Goal: Task Accomplishment & Management: Use online tool/utility

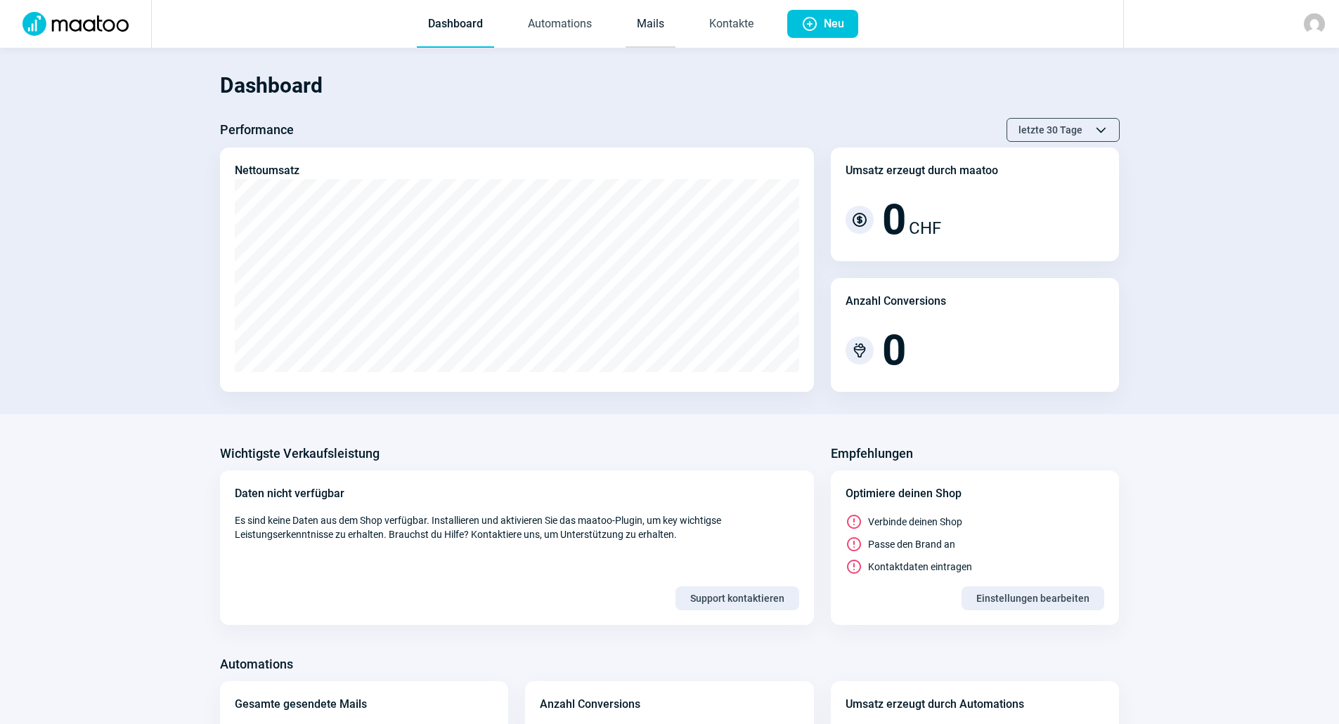
click at [654, 16] on link "Mails" at bounding box center [650, 24] width 50 height 46
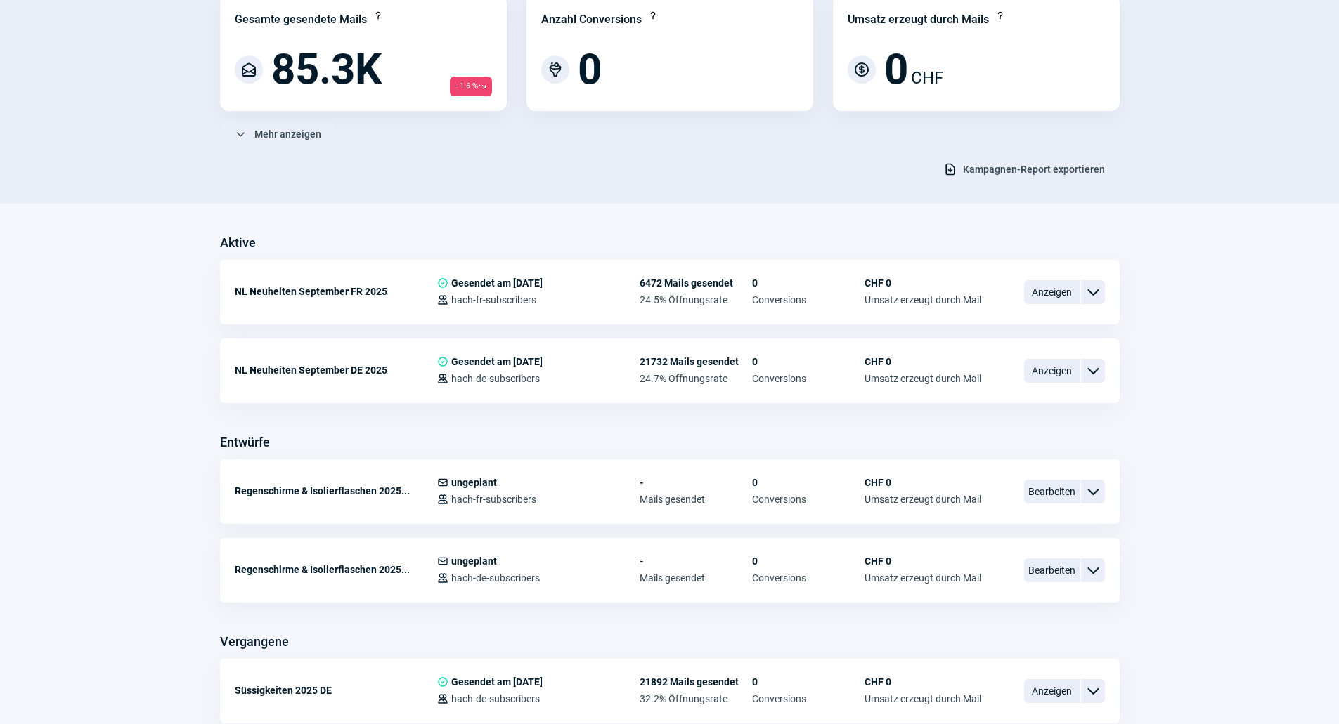
scroll to position [211, 0]
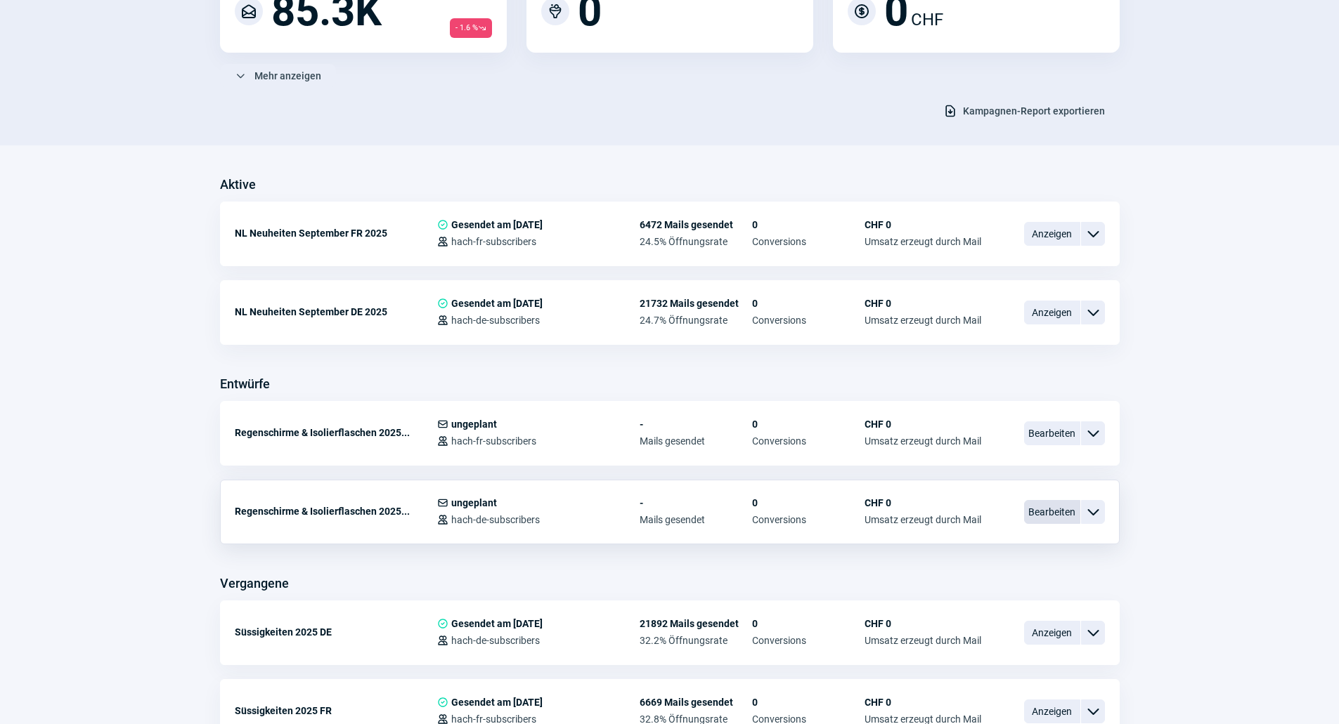
click at [1041, 509] on span "Bearbeiten" at bounding box center [1052, 512] width 56 height 24
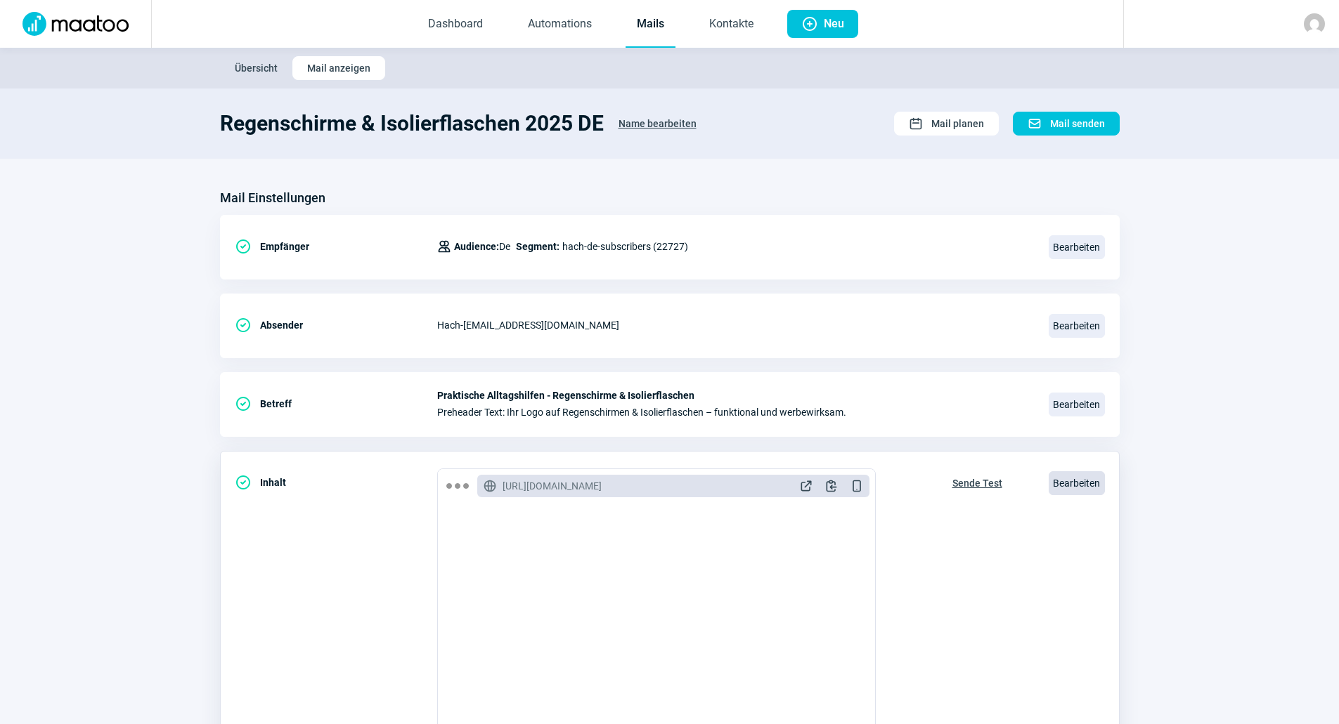
click at [1064, 480] on span "Bearbeiten" at bounding box center [1076, 484] width 56 height 24
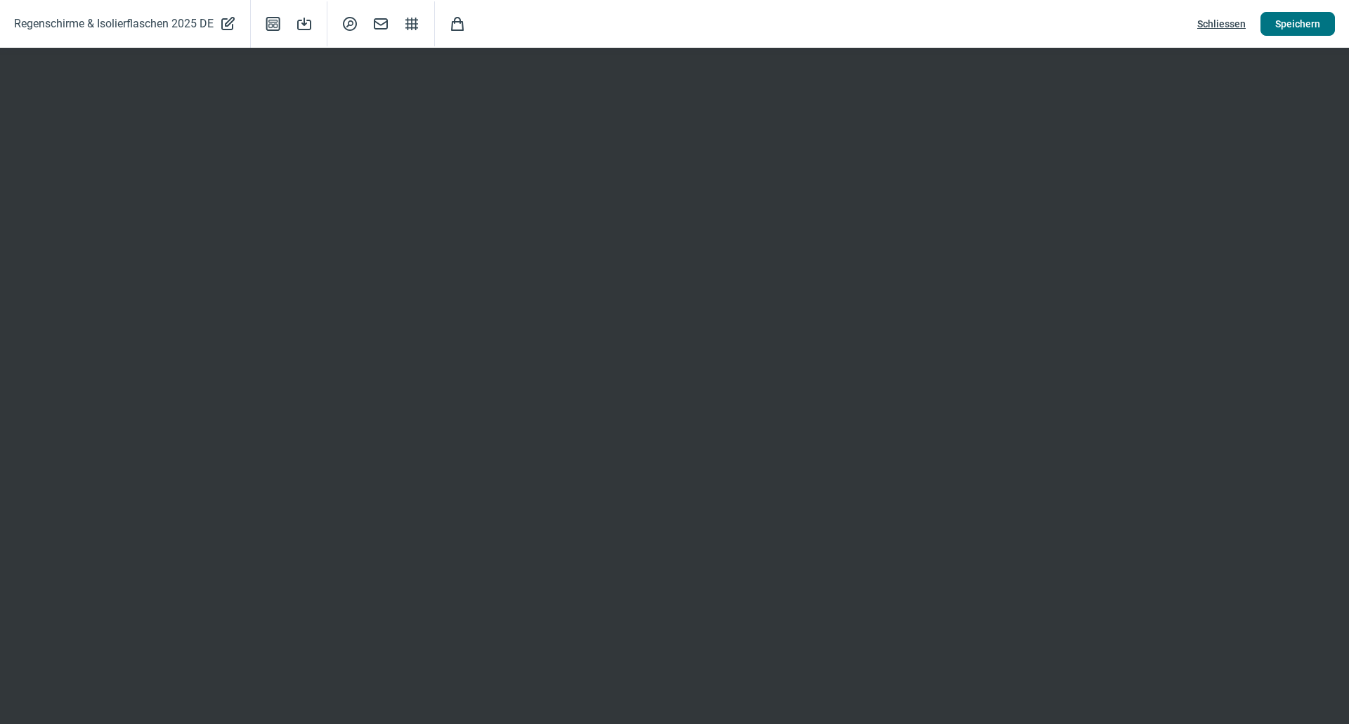
click at [1296, 26] on span "Speichern" at bounding box center [1297, 24] width 45 height 22
click at [1223, 25] on span "Schliessen" at bounding box center [1221, 24] width 48 height 22
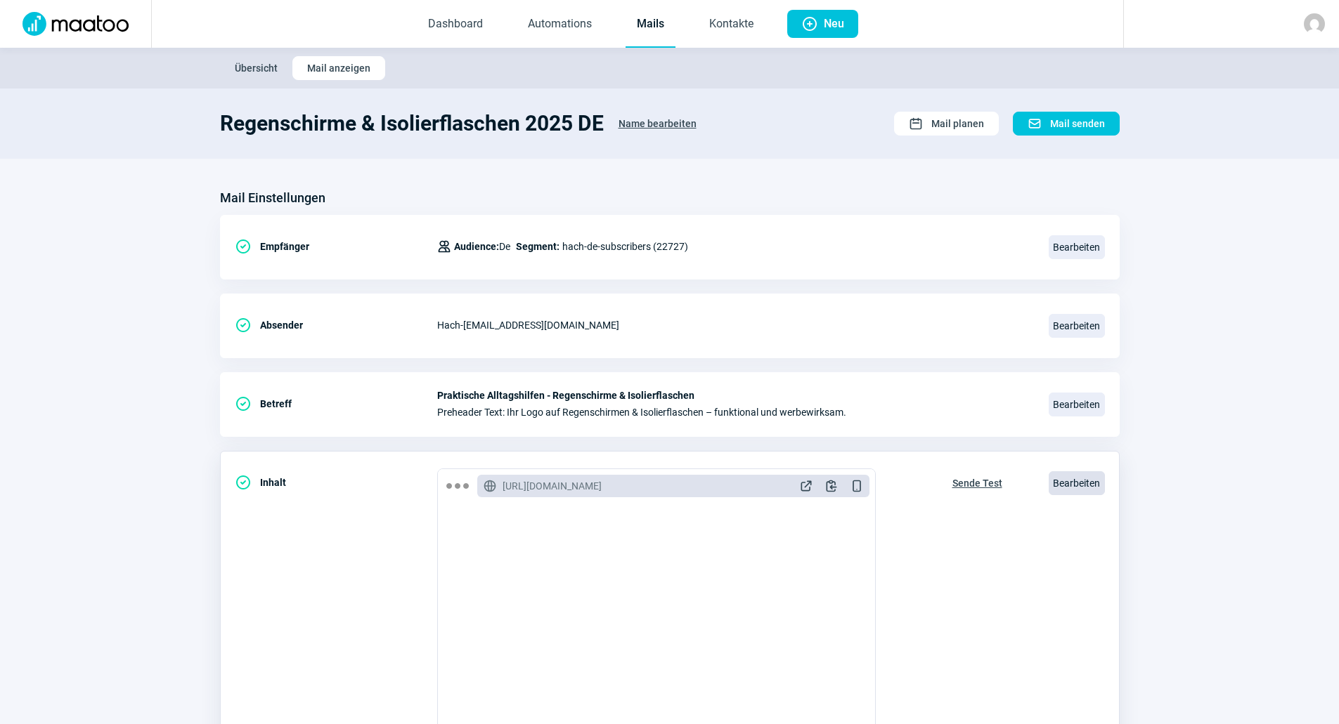
click at [1058, 484] on span "Bearbeiten" at bounding box center [1076, 484] width 56 height 24
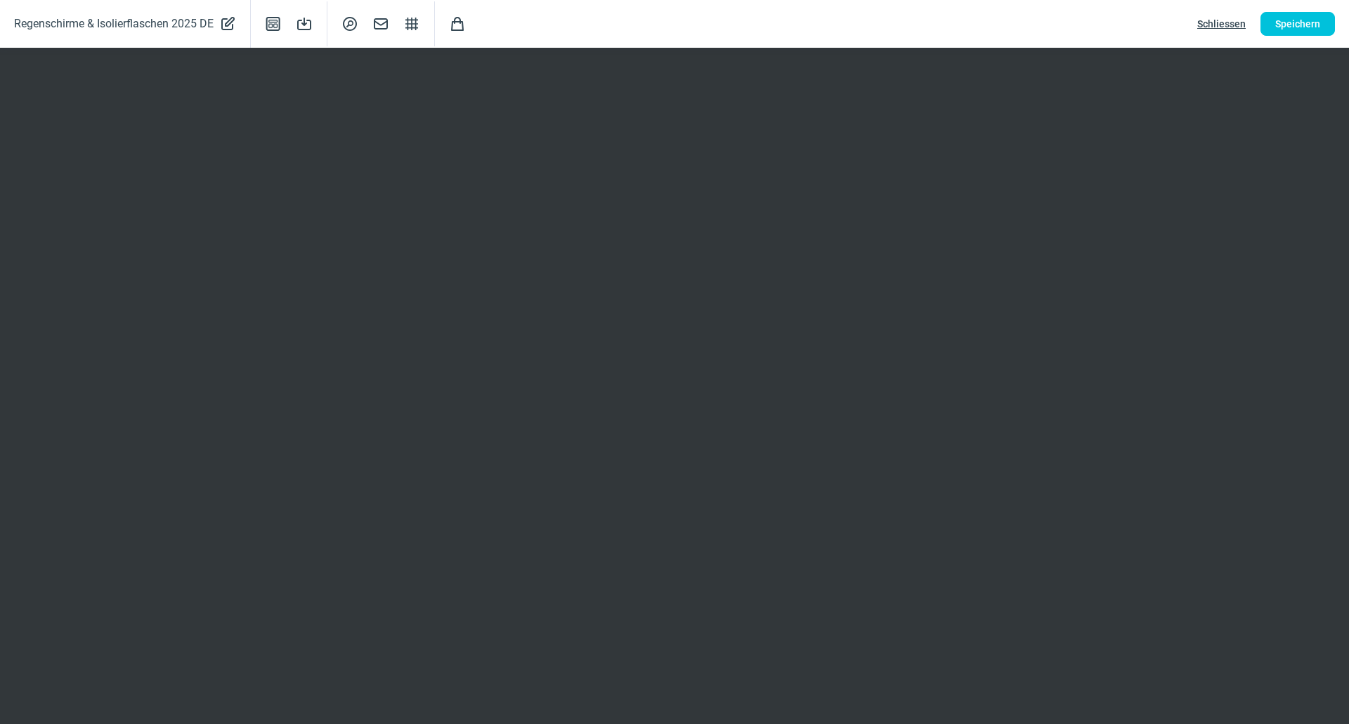
click at [1216, 19] on span "Schliessen" at bounding box center [1221, 24] width 48 height 22
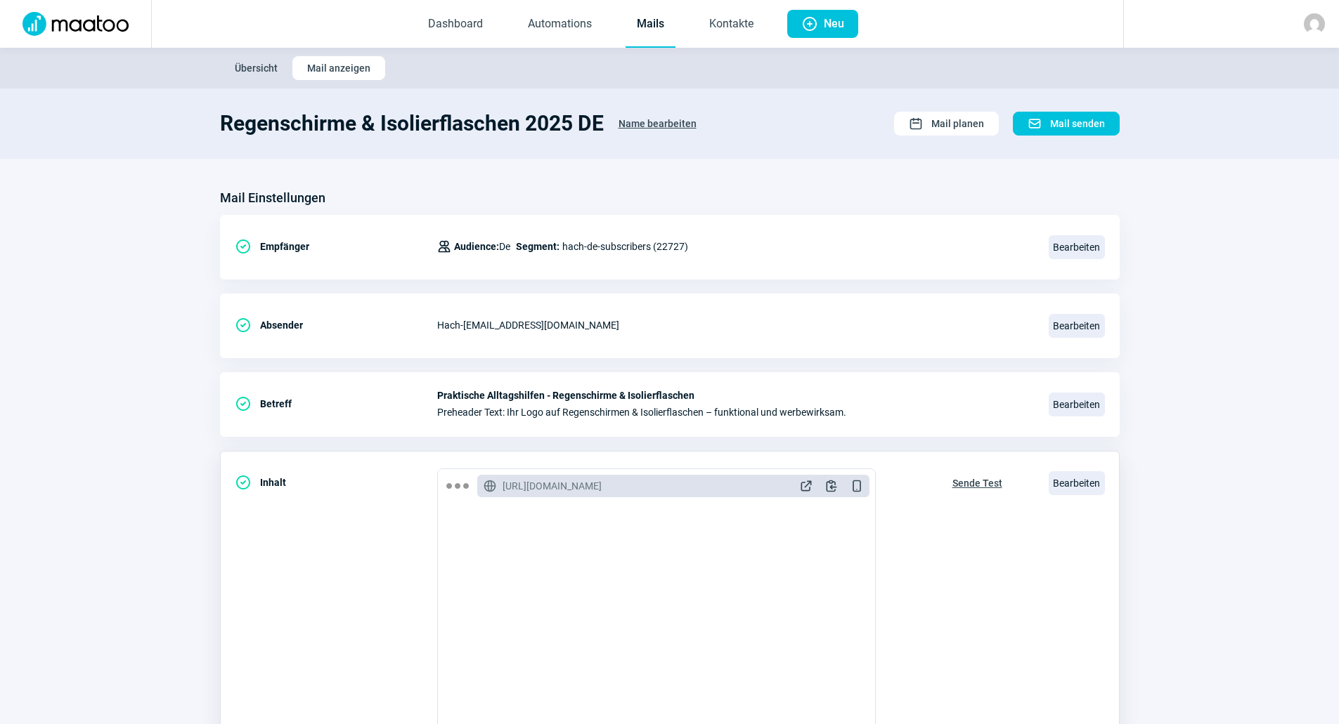
click at [963, 484] on span "Sende Test" at bounding box center [977, 483] width 50 height 22
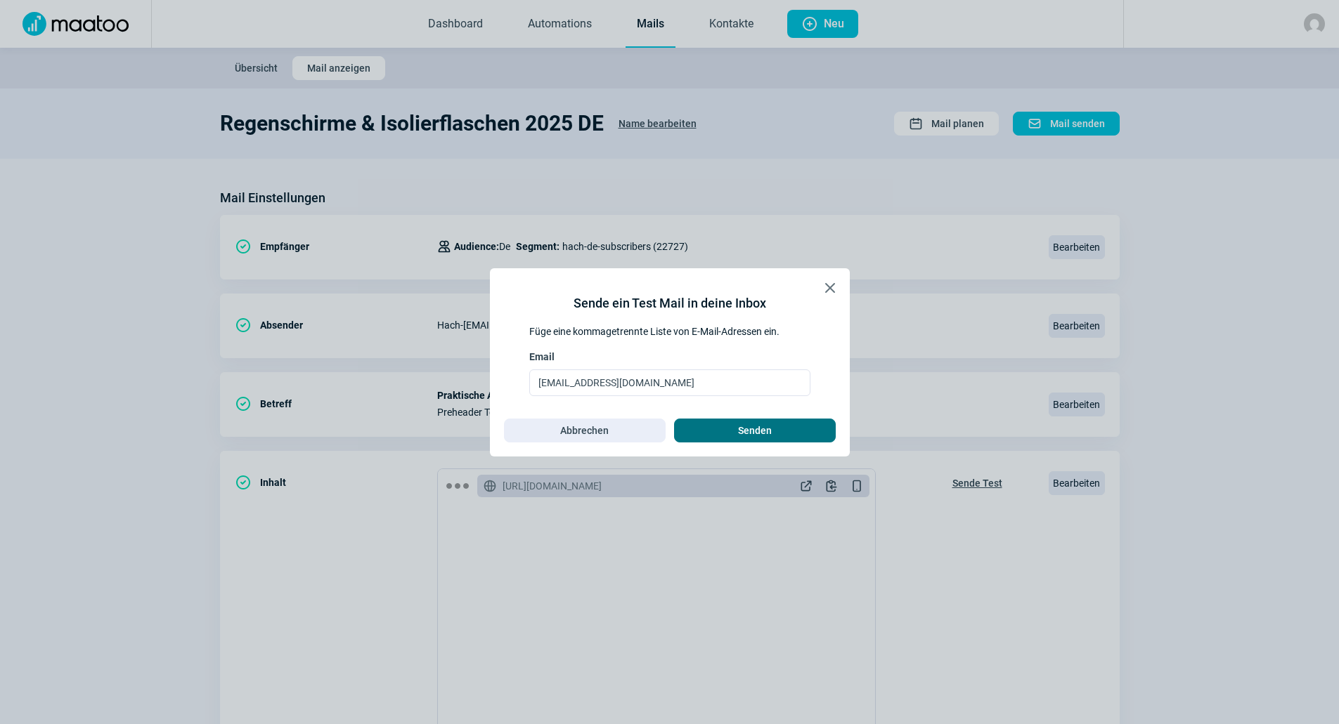
click at [788, 436] on span "Senden" at bounding box center [755, 431] width 132 height 22
